Goal: Navigation & Orientation: Find specific page/section

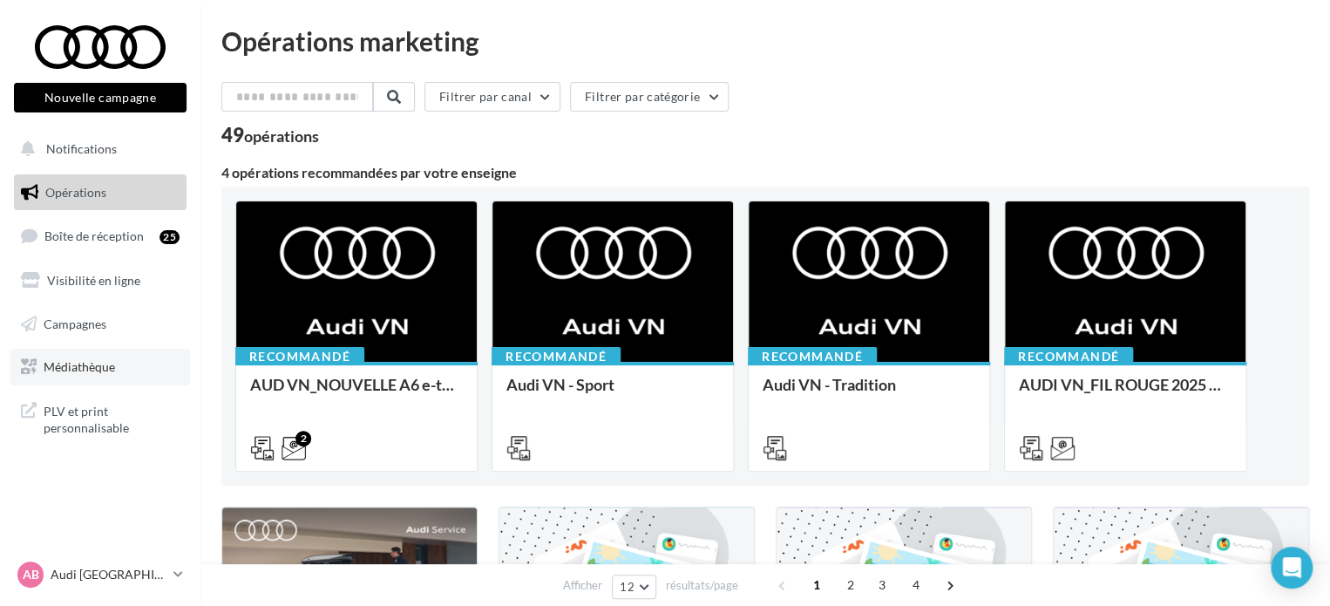
click at [132, 372] on link "Médiathèque" at bounding box center [100, 367] width 180 height 37
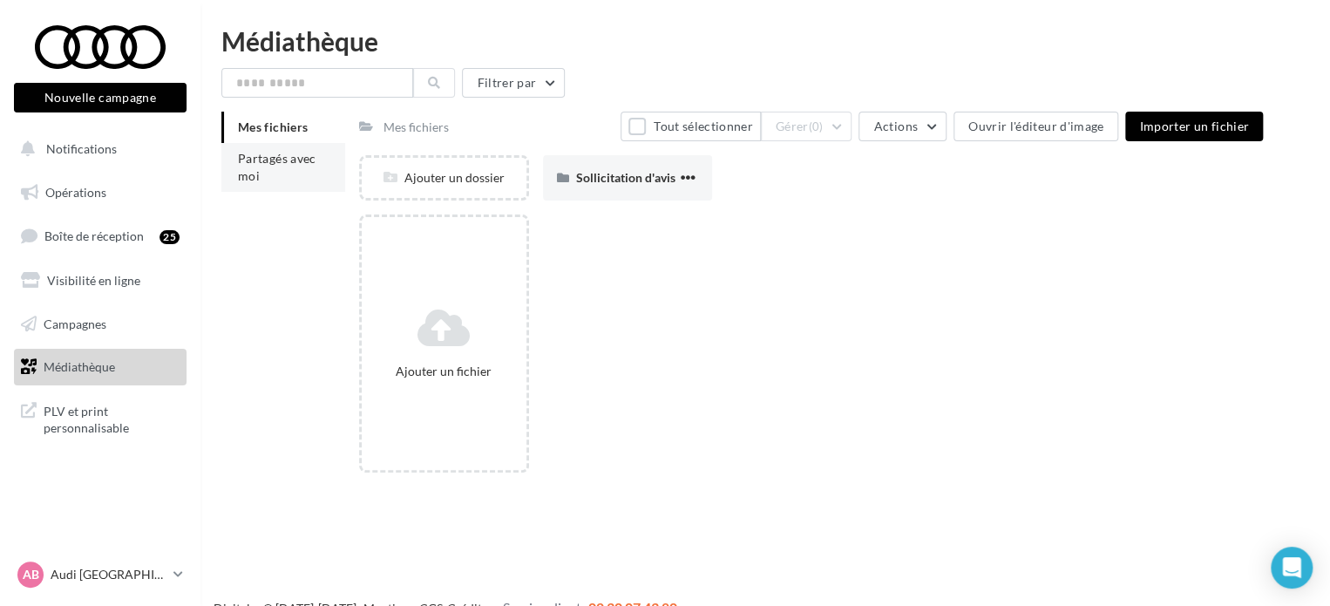
click at [286, 158] on span "Partagés avec moi" at bounding box center [277, 167] width 78 height 32
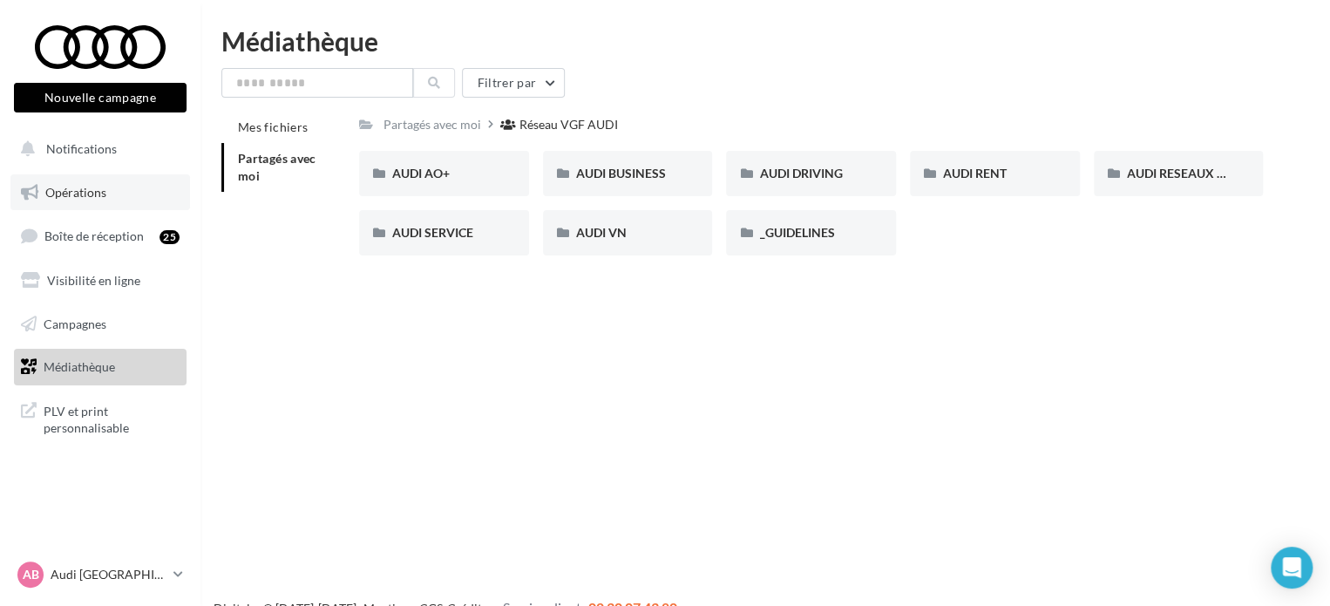
click at [88, 194] on span "Opérations" at bounding box center [75, 192] width 61 height 15
